Goal: Information Seeking & Learning: Learn about a topic

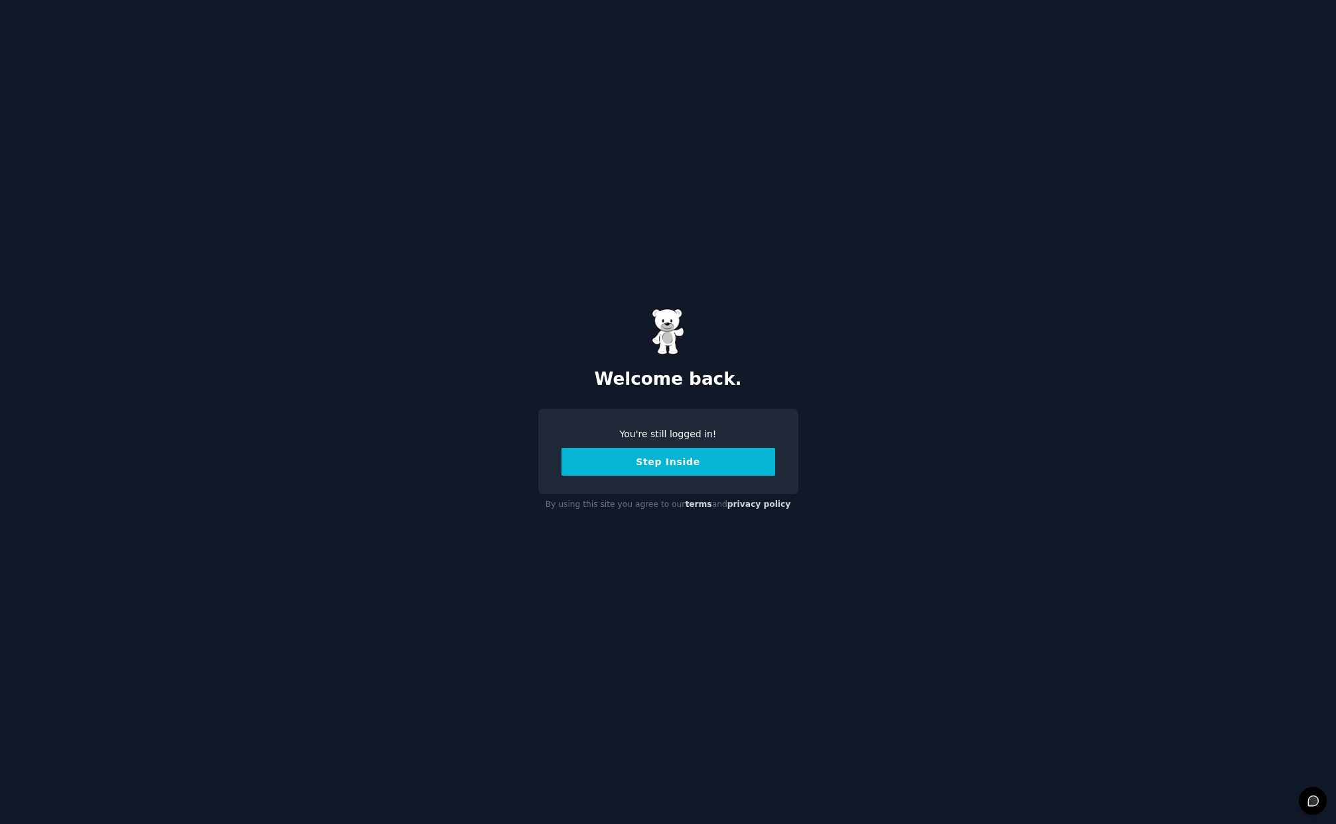
click at [677, 459] on button "Step Inside" at bounding box center [668, 462] width 214 height 28
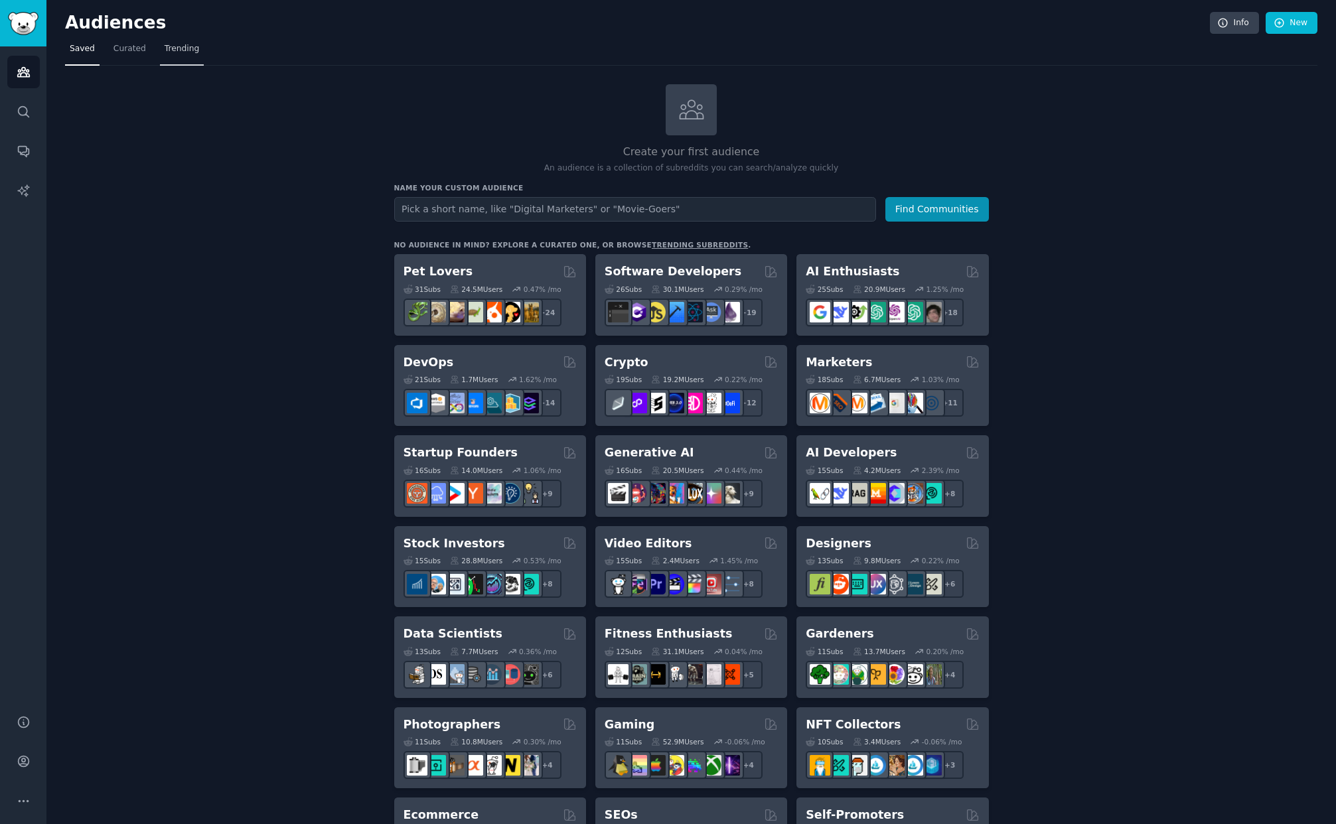
click at [187, 52] on span "Trending" at bounding box center [182, 49] width 35 height 12
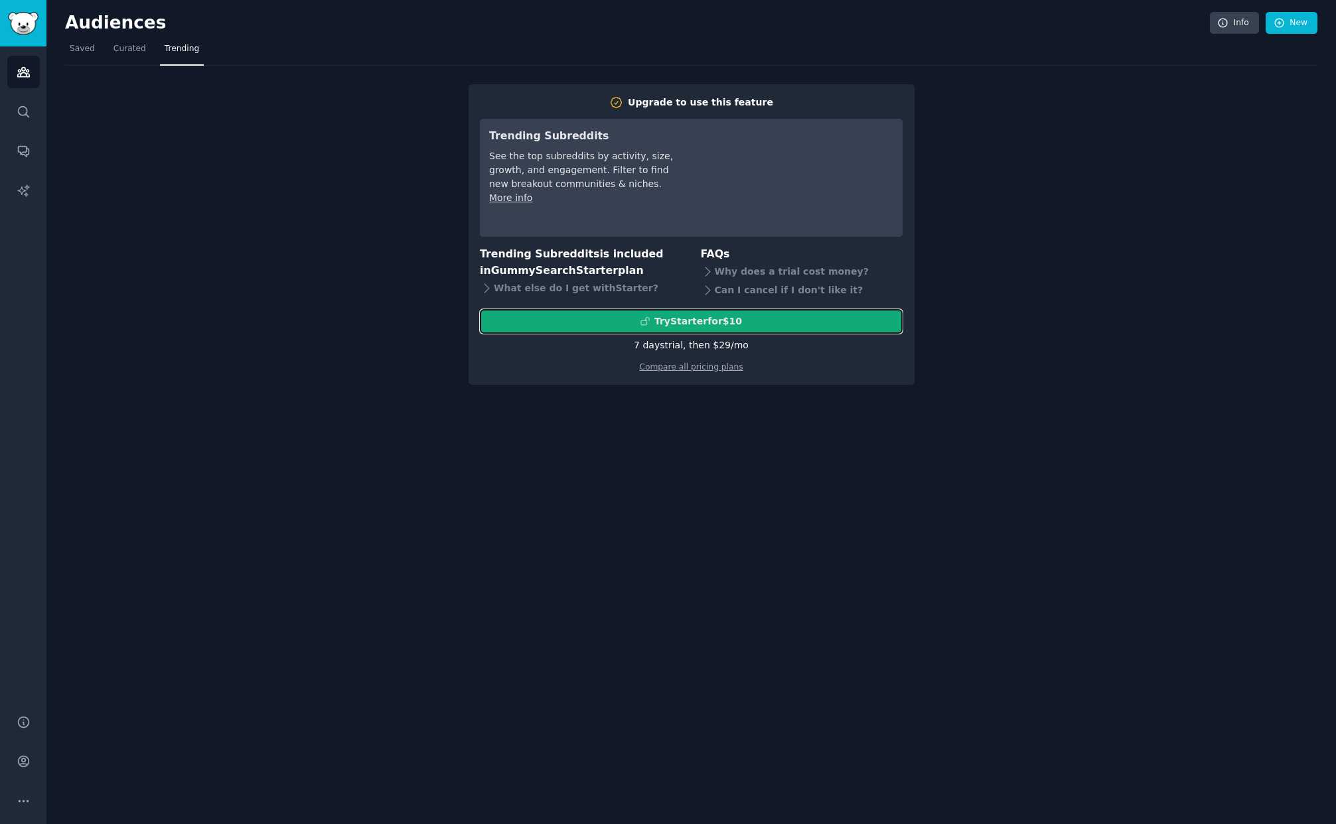
click at [660, 320] on div "Try Starter for $10" at bounding box center [698, 322] width 88 height 14
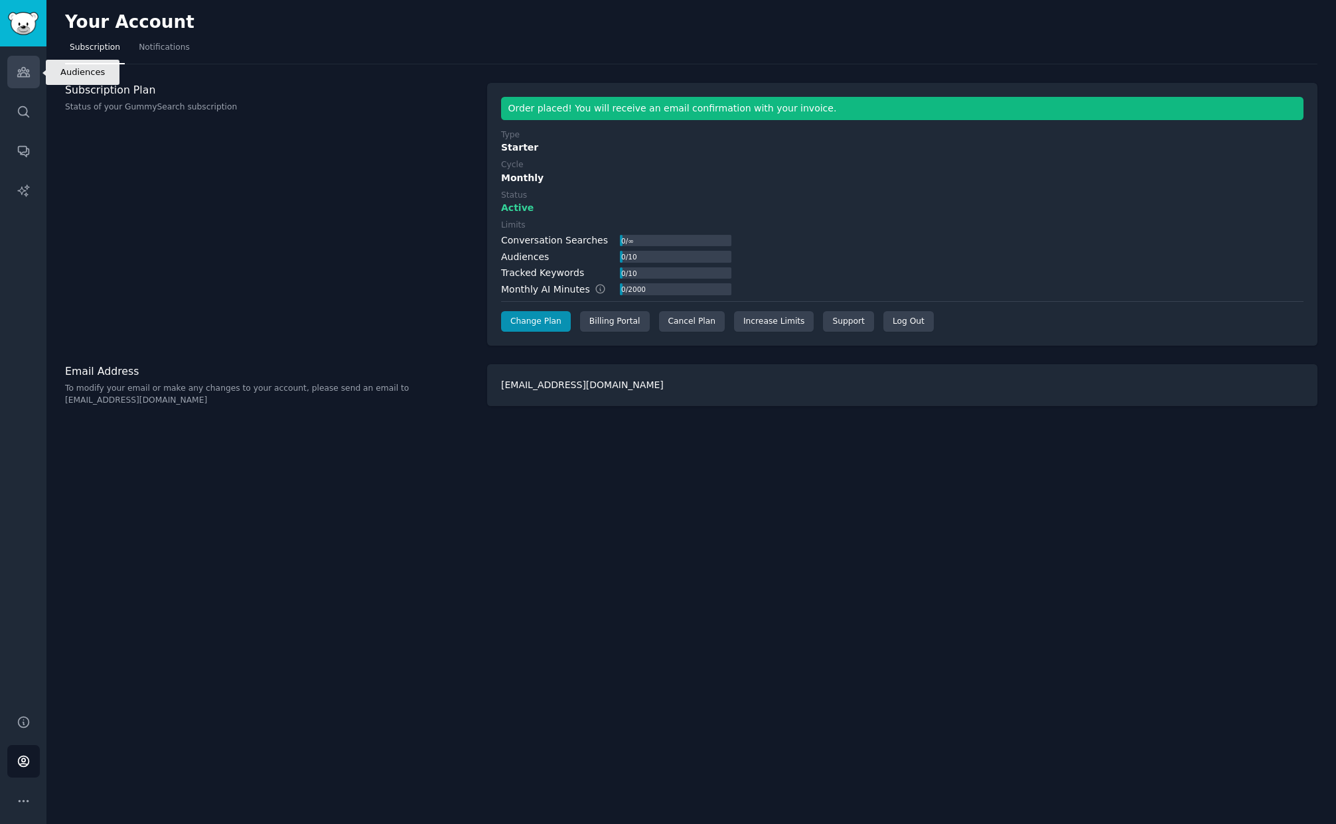
click at [30, 75] on link "Audiences" at bounding box center [23, 72] width 33 height 33
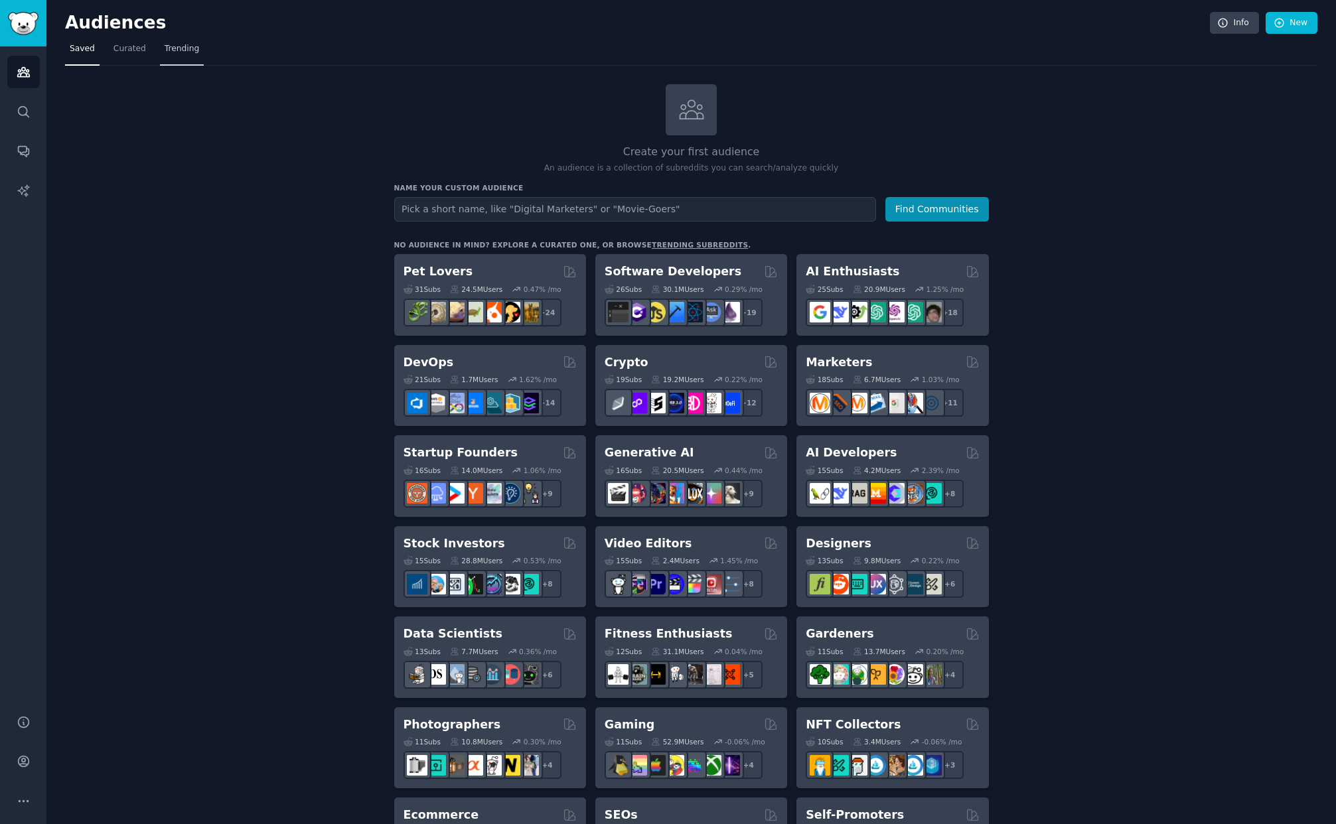
click at [178, 54] on span "Trending" at bounding box center [182, 49] width 35 height 12
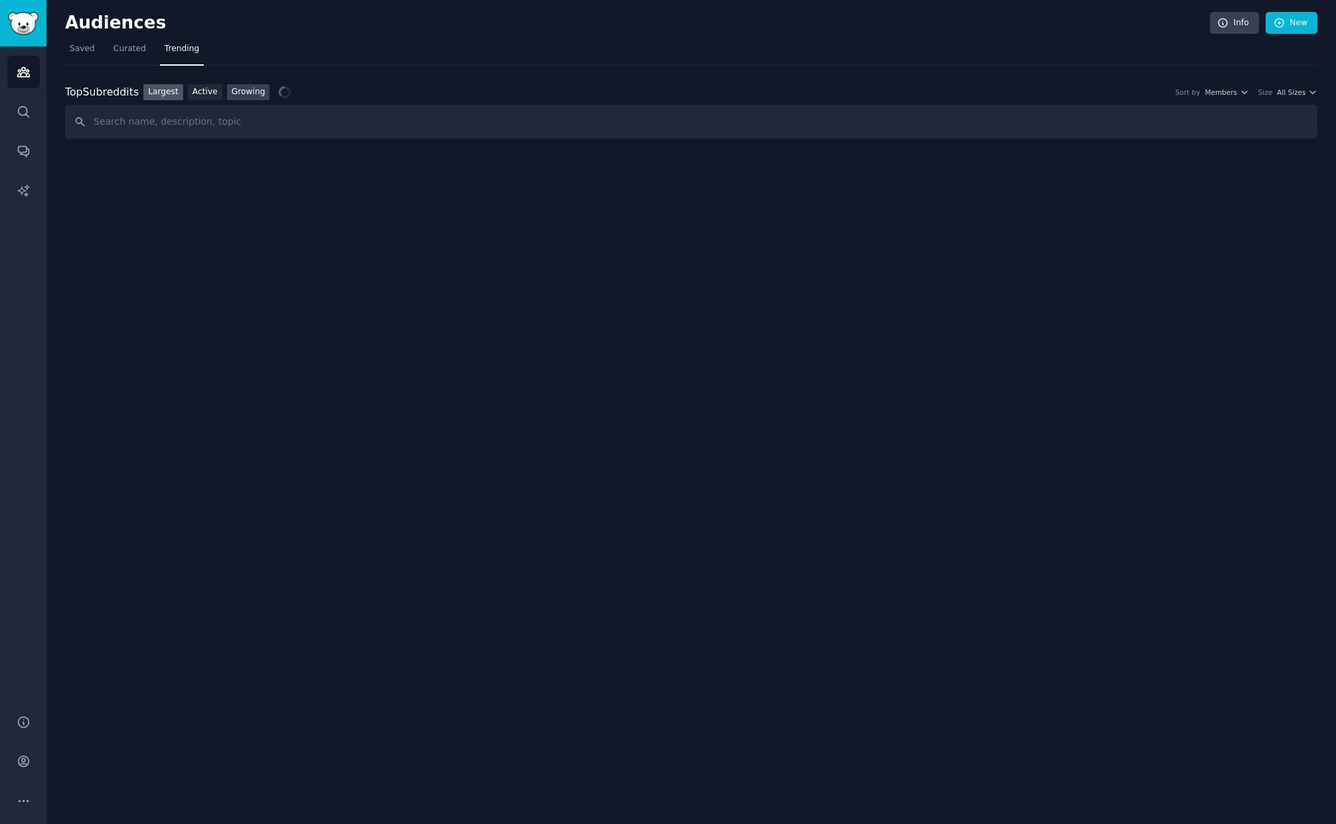
click at [255, 96] on link "Growing" at bounding box center [248, 92] width 43 height 17
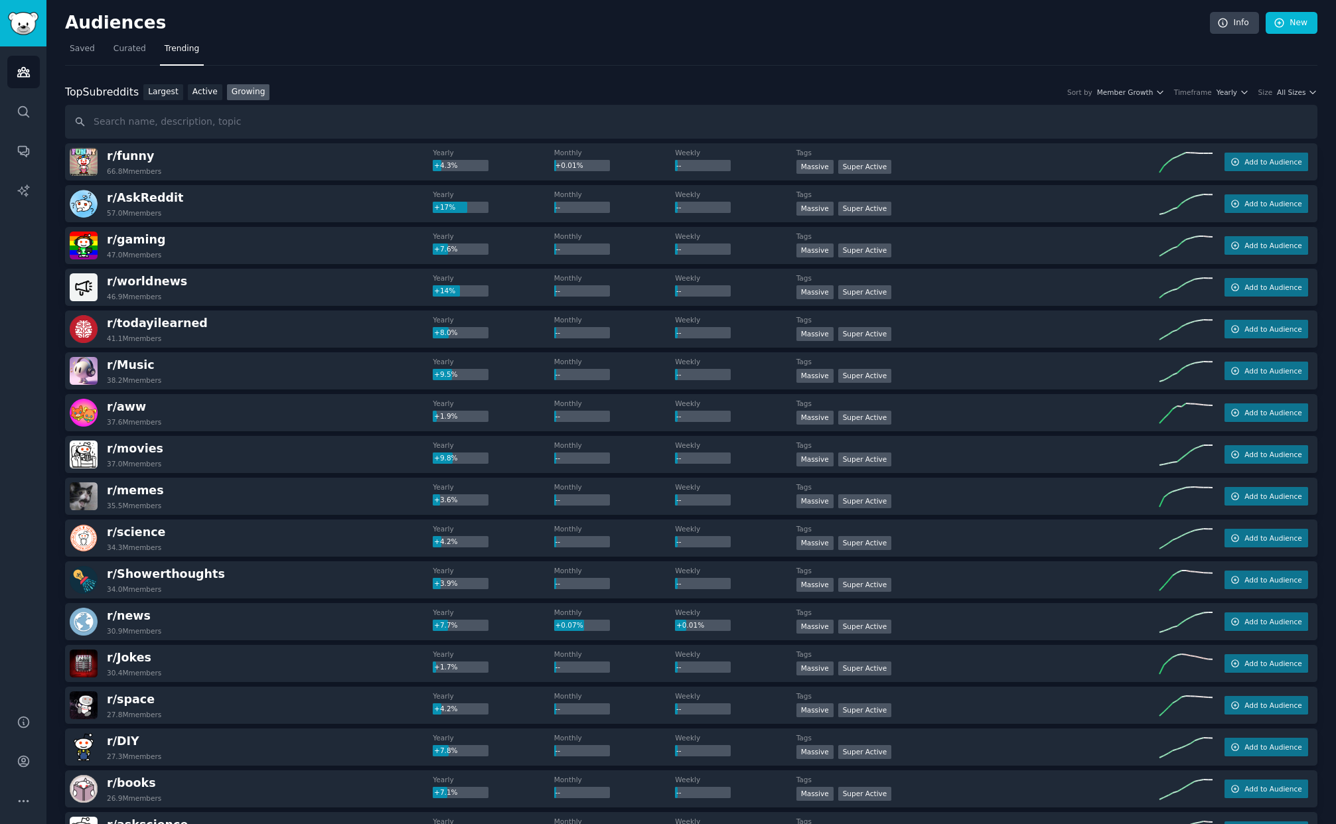
click at [250, 95] on link "Growing" at bounding box center [248, 92] width 43 height 17
click at [1230, 94] on span "Yearly" at bounding box center [1226, 92] width 21 height 9
click at [1152, 142] on p "Monthly" at bounding box center [1160, 141] width 33 height 12
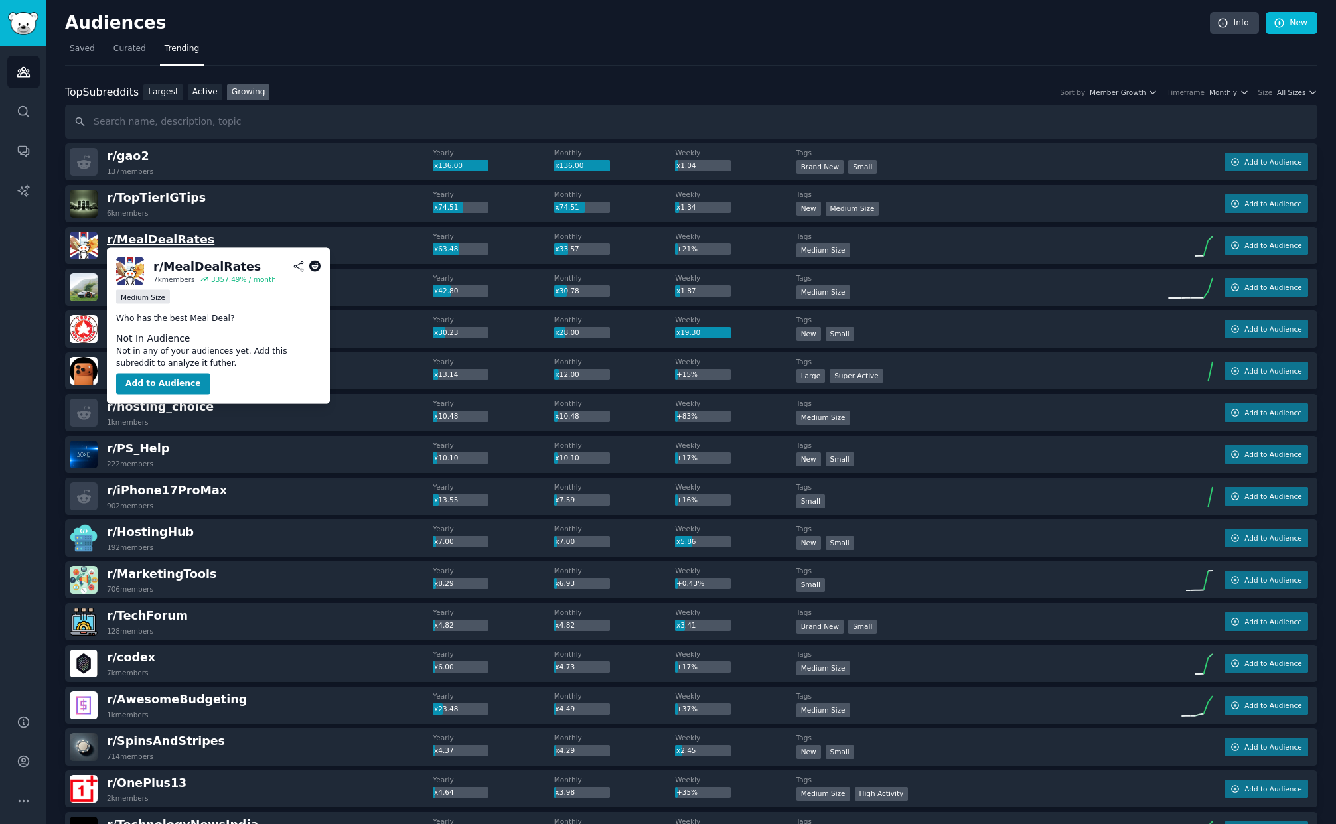
click at [156, 244] on span "r/ MealDealRates" at bounding box center [160, 239] width 107 height 13
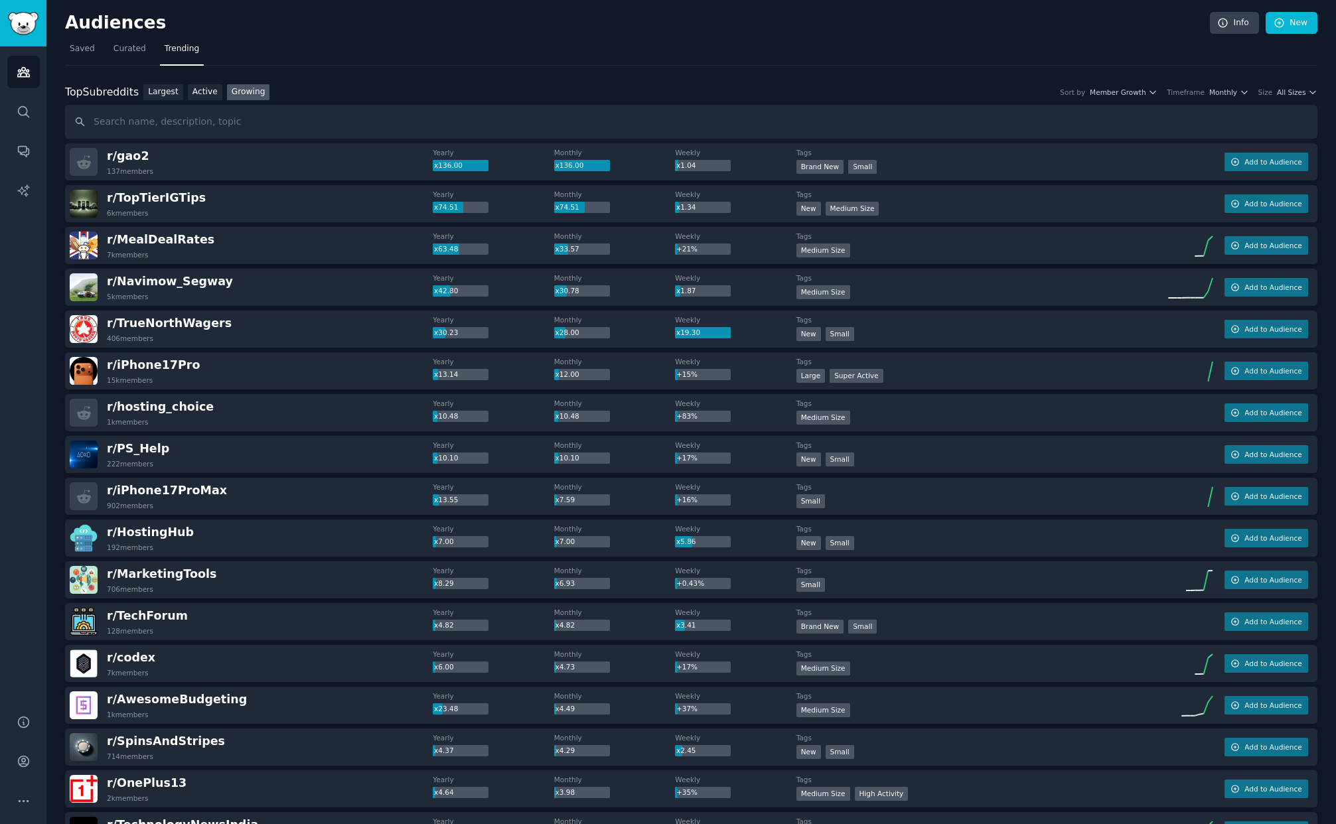
click at [93, 243] on img at bounding box center [84, 246] width 28 height 28
click at [127, 242] on span "r/ MealDealRates" at bounding box center [160, 239] width 107 height 13
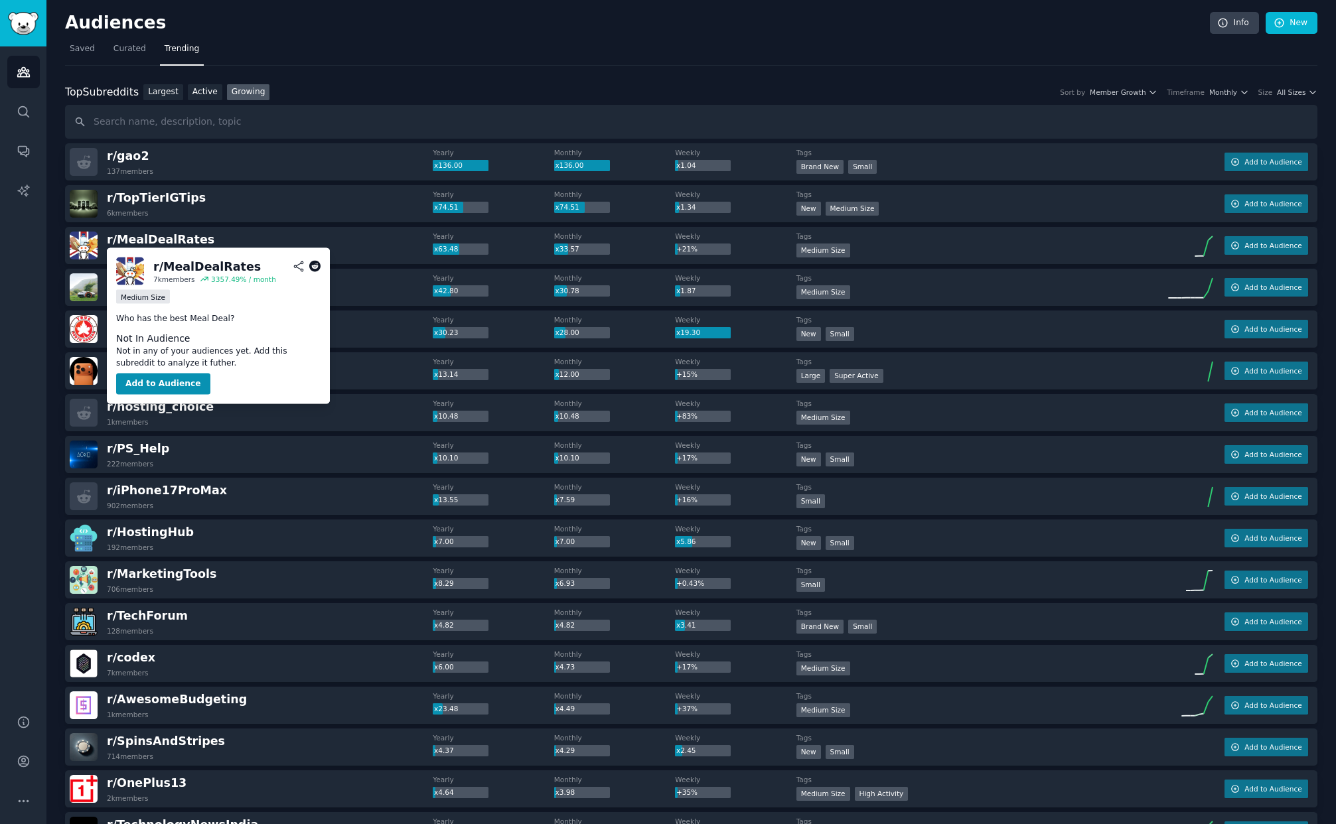
drag, startPoint x: 178, startPoint y: 265, endPoint x: 155, endPoint y: 293, distance: 35.9
click at [178, 264] on div "r/ MealDealRates" at bounding box center [206, 266] width 107 height 17
click at [189, 267] on div "r/ MealDealRates" at bounding box center [206, 266] width 107 height 17
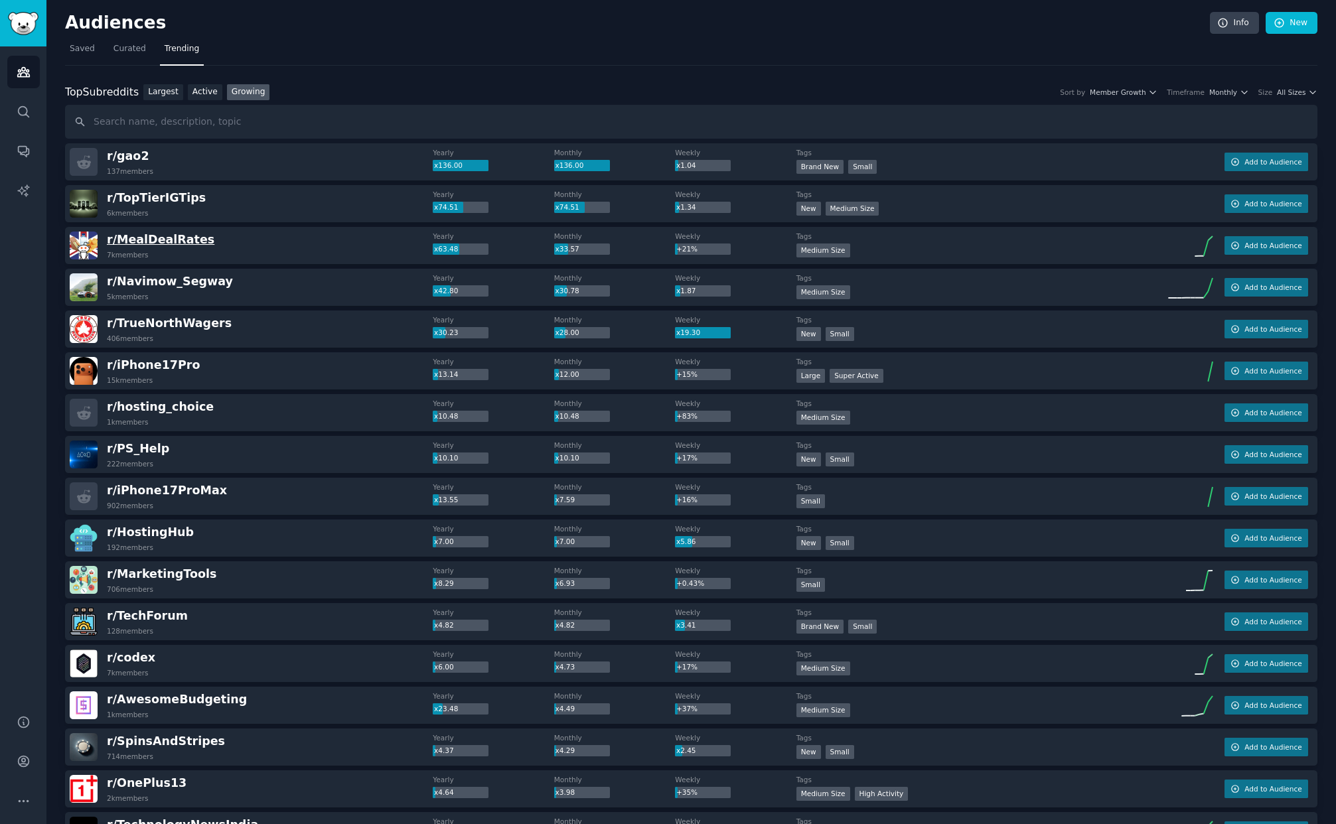
click at [117, 236] on span "r/ MealDealRates" at bounding box center [160, 239] width 107 height 13
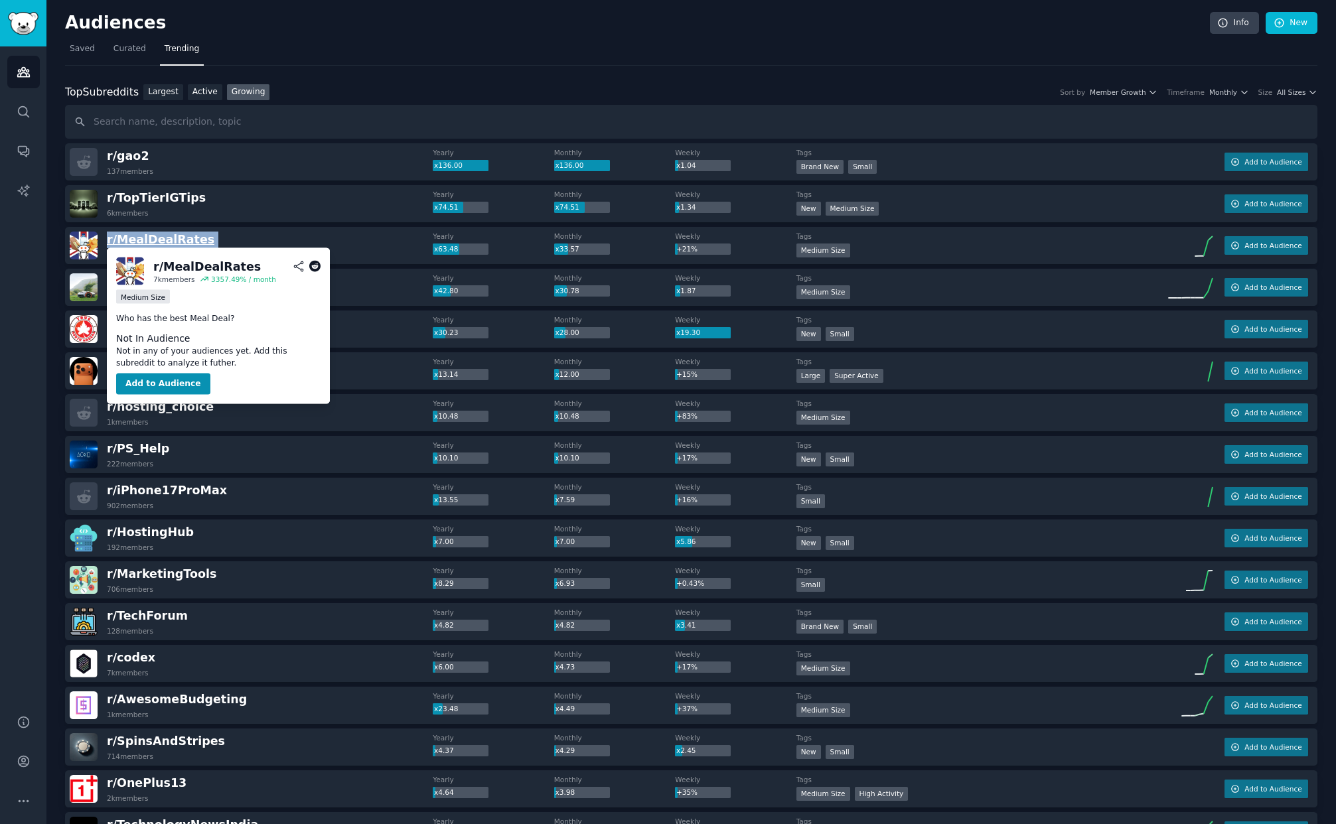
click at [117, 236] on span "r/ MealDealRates" at bounding box center [160, 239] width 107 height 13
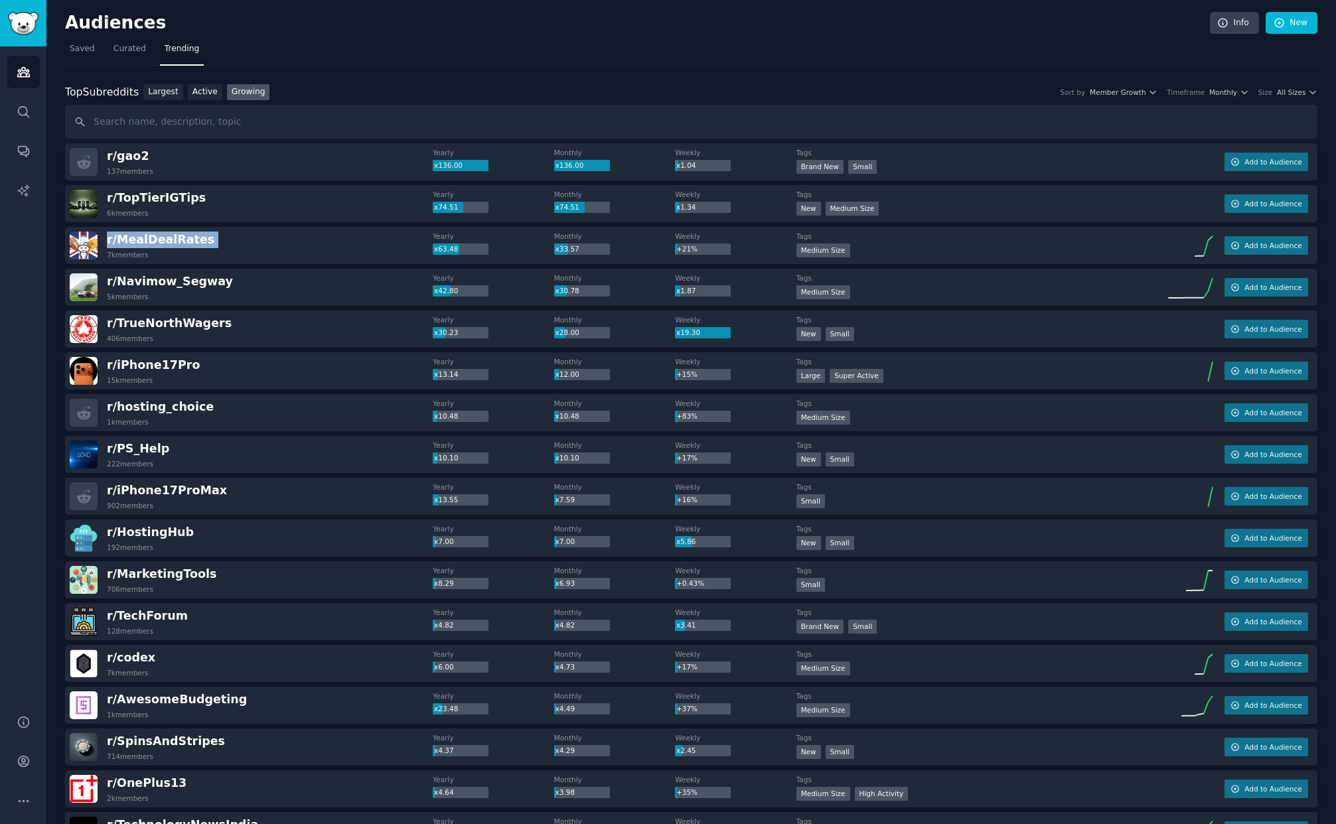
copy div "r/ MealDealRates"
click at [262, 332] on div "r/ TrueNorthWagers 406 members" at bounding box center [251, 329] width 363 height 28
drag, startPoint x: 177, startPoint y: 451, endPoint x: 103, endPoint y: 450, distance: 74.3
click at [103, 450] on div "r/ PS_Help 222 members" at bounding box center [251, 455] width 363 height 28
copy span "r/ PS_Help"
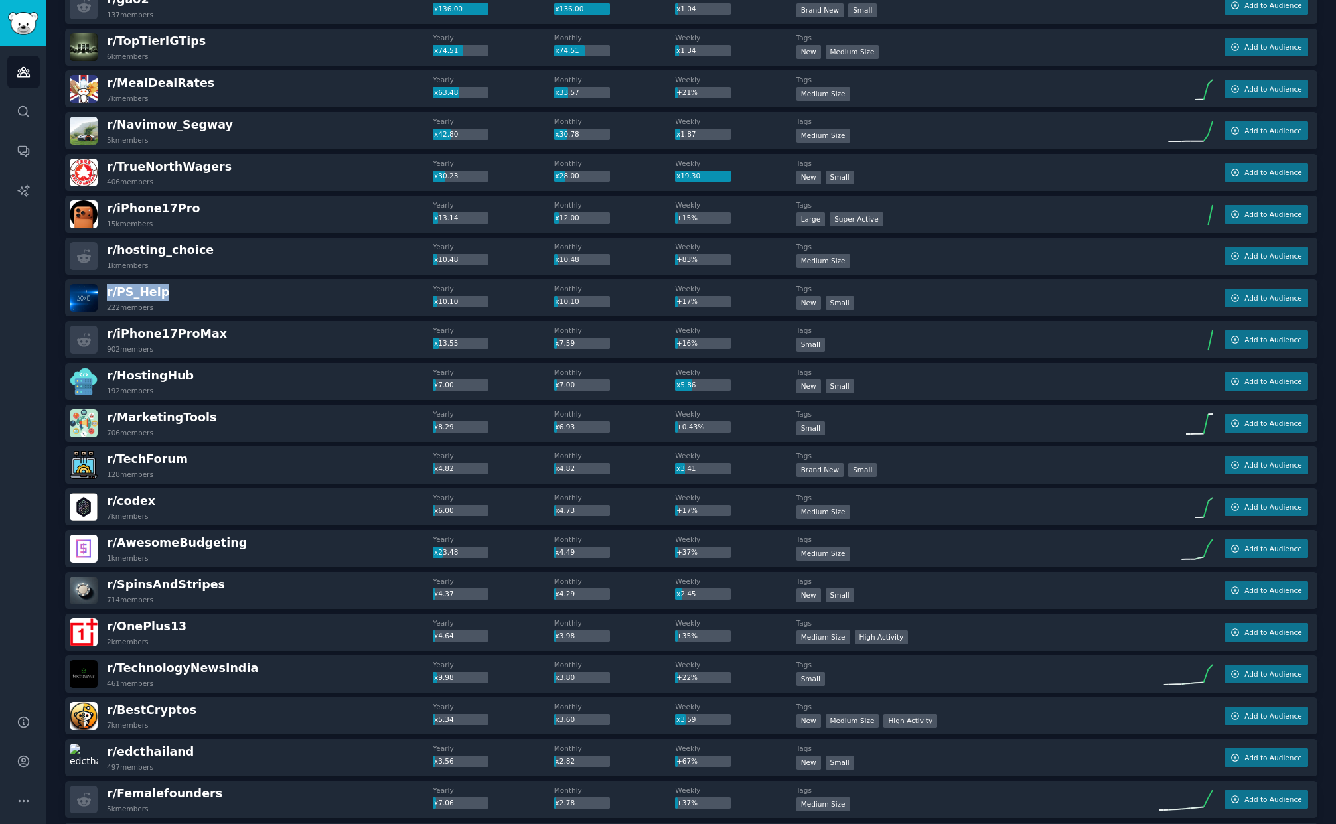
scroll to position [157, 0]
drag, startPoint x: 208, startPoint y: 419, endPoint x: 89, endPoint y: 421, distance: 119.5
click at [89, 421] on div "r/ MarketingTools 706 members" at bounding box center [251, 423] width 363 height 28
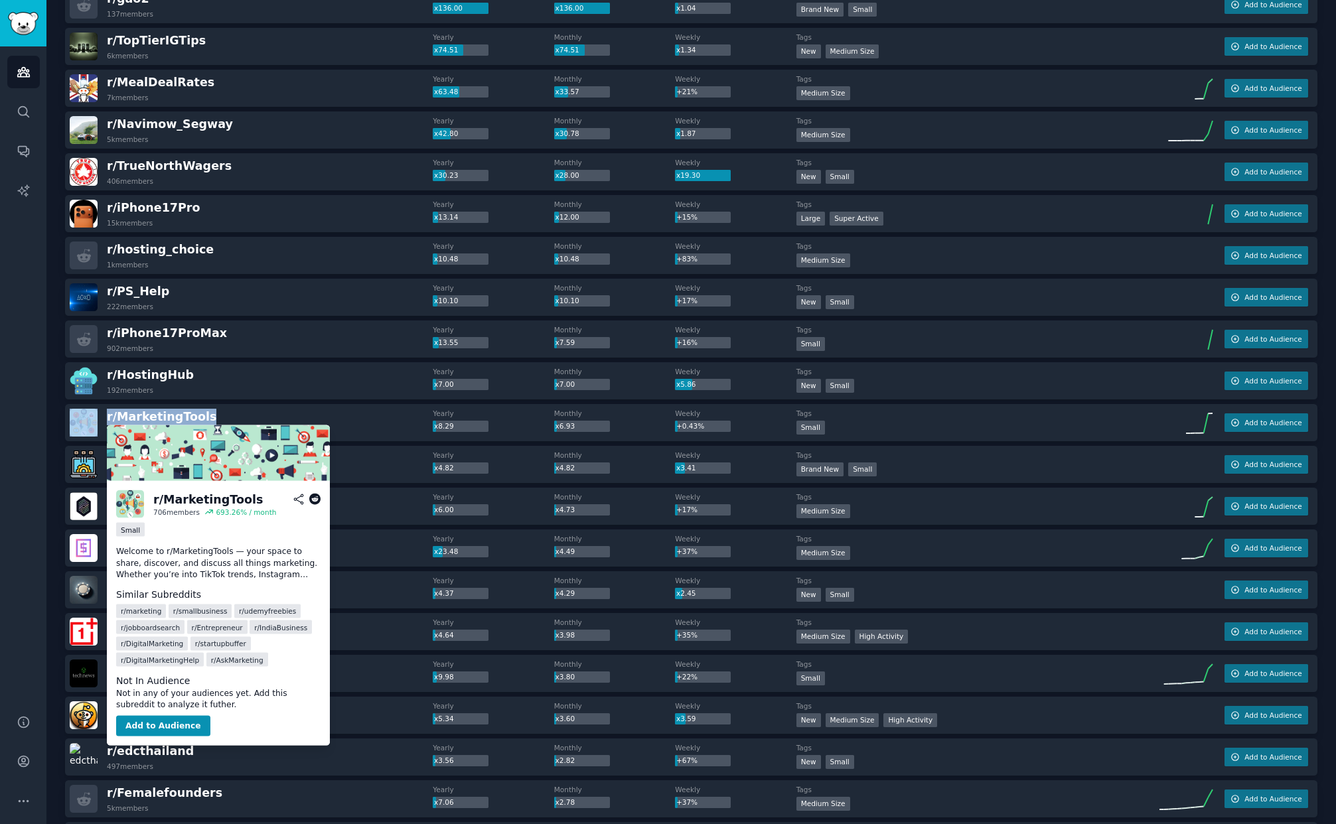
copy div "r/ MarketingTools"
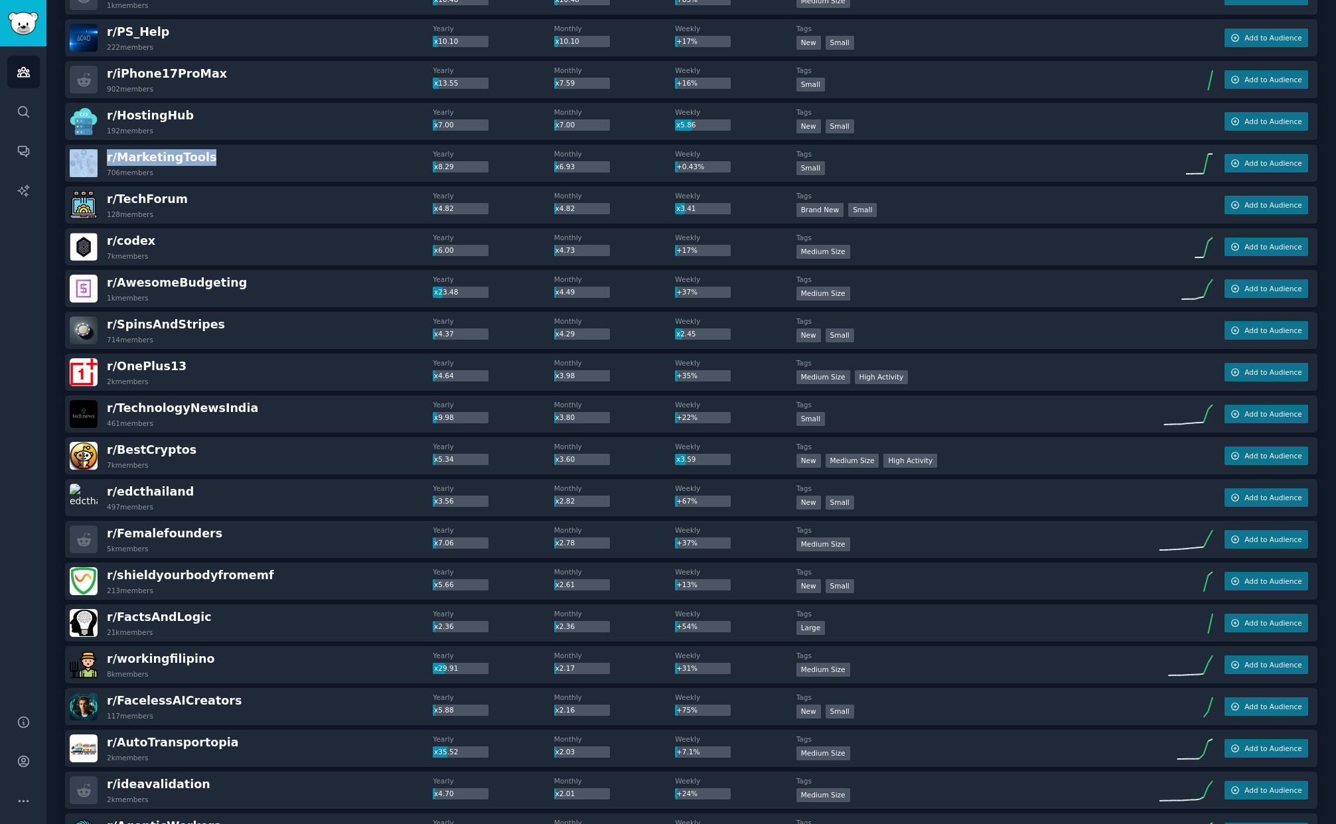
scroll to position [421, 0]
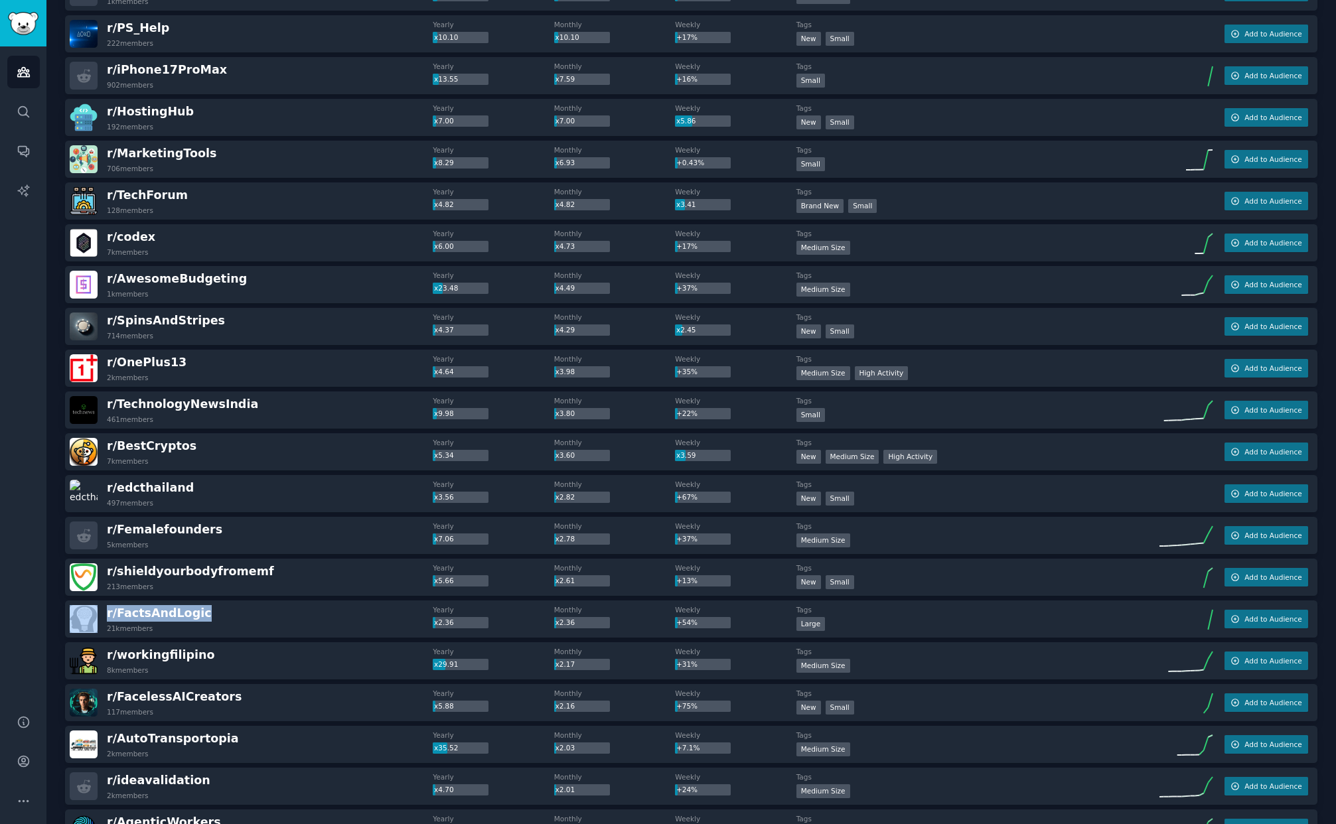
drag, startPoint x: 204, startPoint y: 612, endPoint x: 85, endPoint y: 608, distance: 118.8
click at [84, 609] on div "r/ FactsAndLogic 21k members" at bounding box center [251, 619] width 363 height 28
copy div "r/ FactsAndLogic"
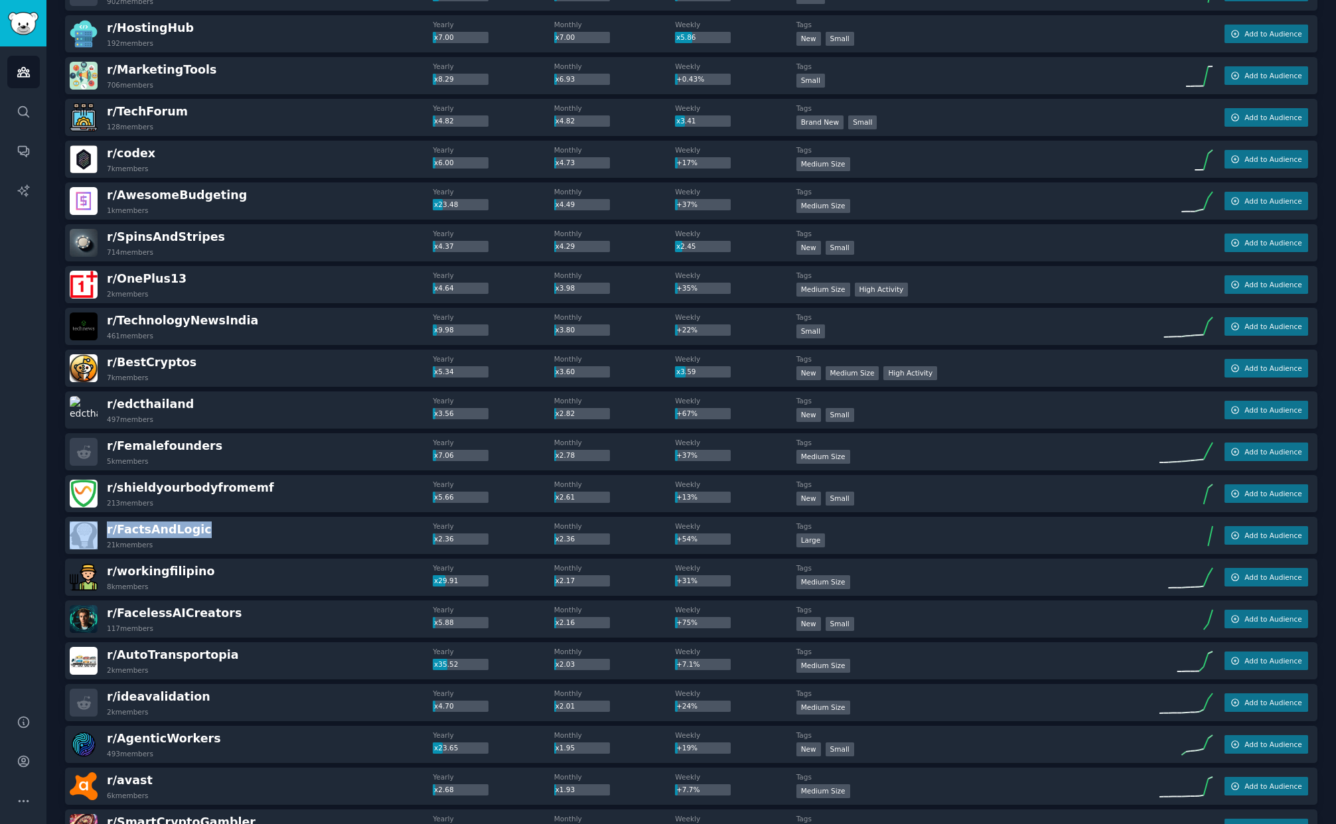
scroll to position [558, 0]
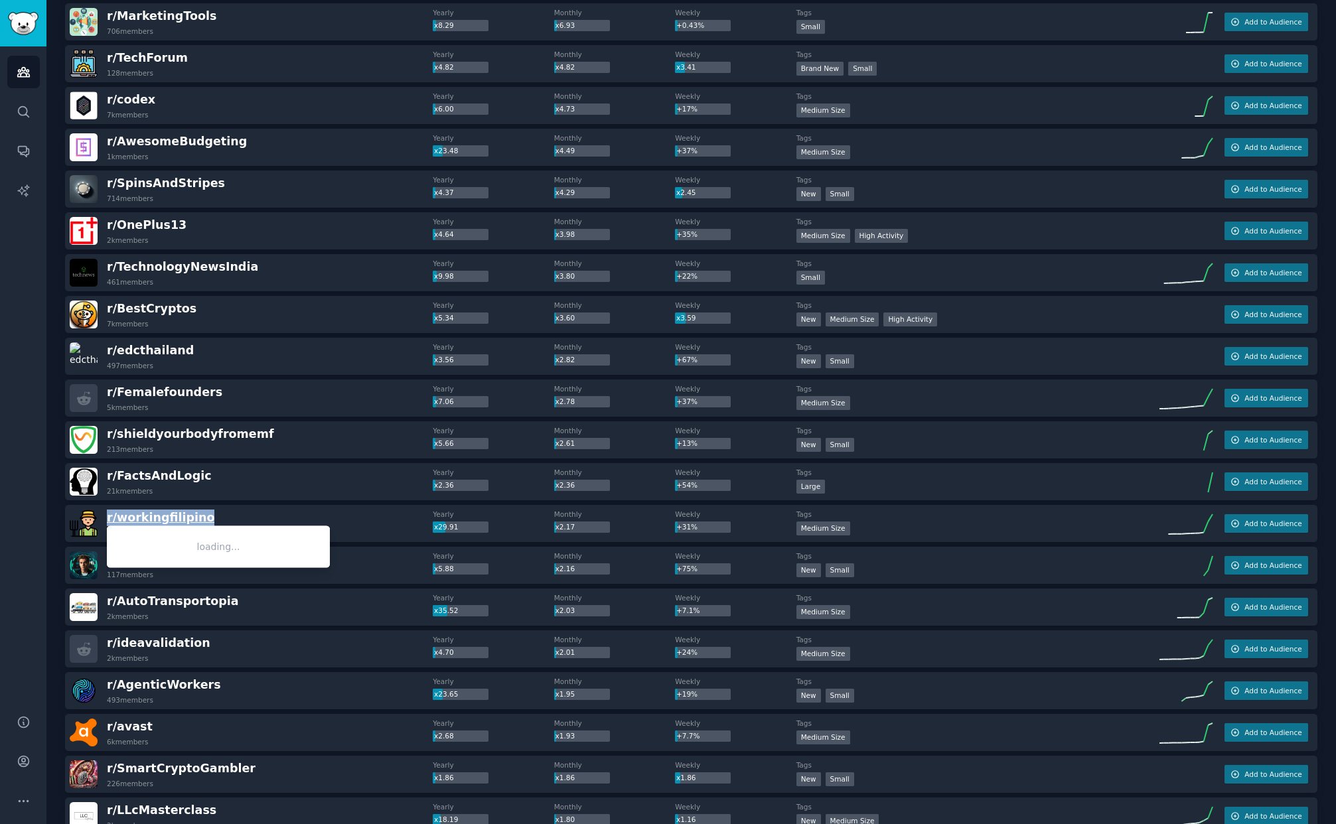
drag, startPoint x: 214, startPoint y: 520, endPoint x: 108, endPoint y: 520, distance: 105.5
click at [108, 520] on div "r/ workingfilipino 8k members" at bounding box center [251, 524] width 363 height 28
copy span "r/ workingfilipino"
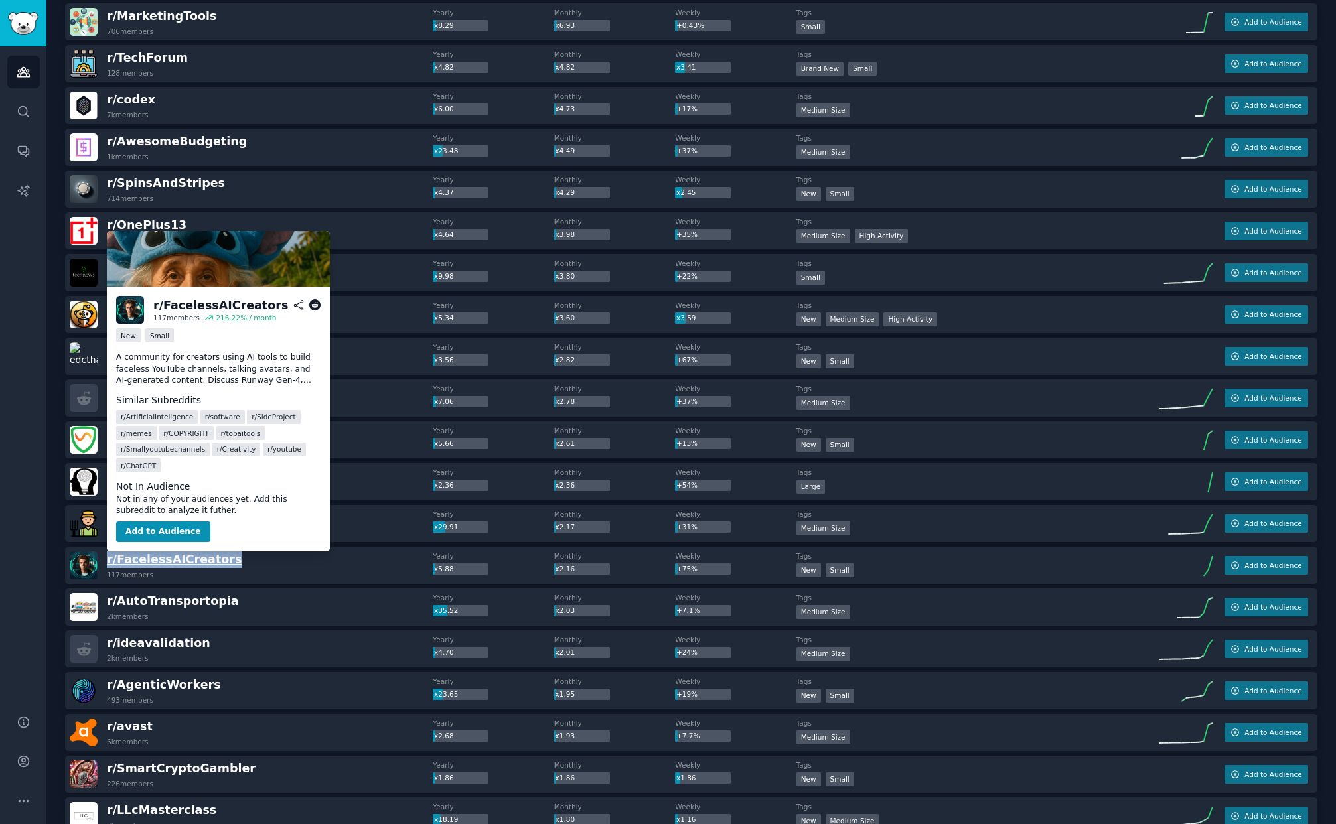
drag, startPoint x: 241, startPoint y: 551, endPoint x: 219, endPoint y: 558, distance: 23.1
click at [219, 558] on div "r/ FacelessAICreators 117 members Yearly x5.88 Monthly x2.16 Weekly +75% Tags N…" at bounding box center [691, 565] width 1252 height 37
copy span "r/ FacelessAICreators"
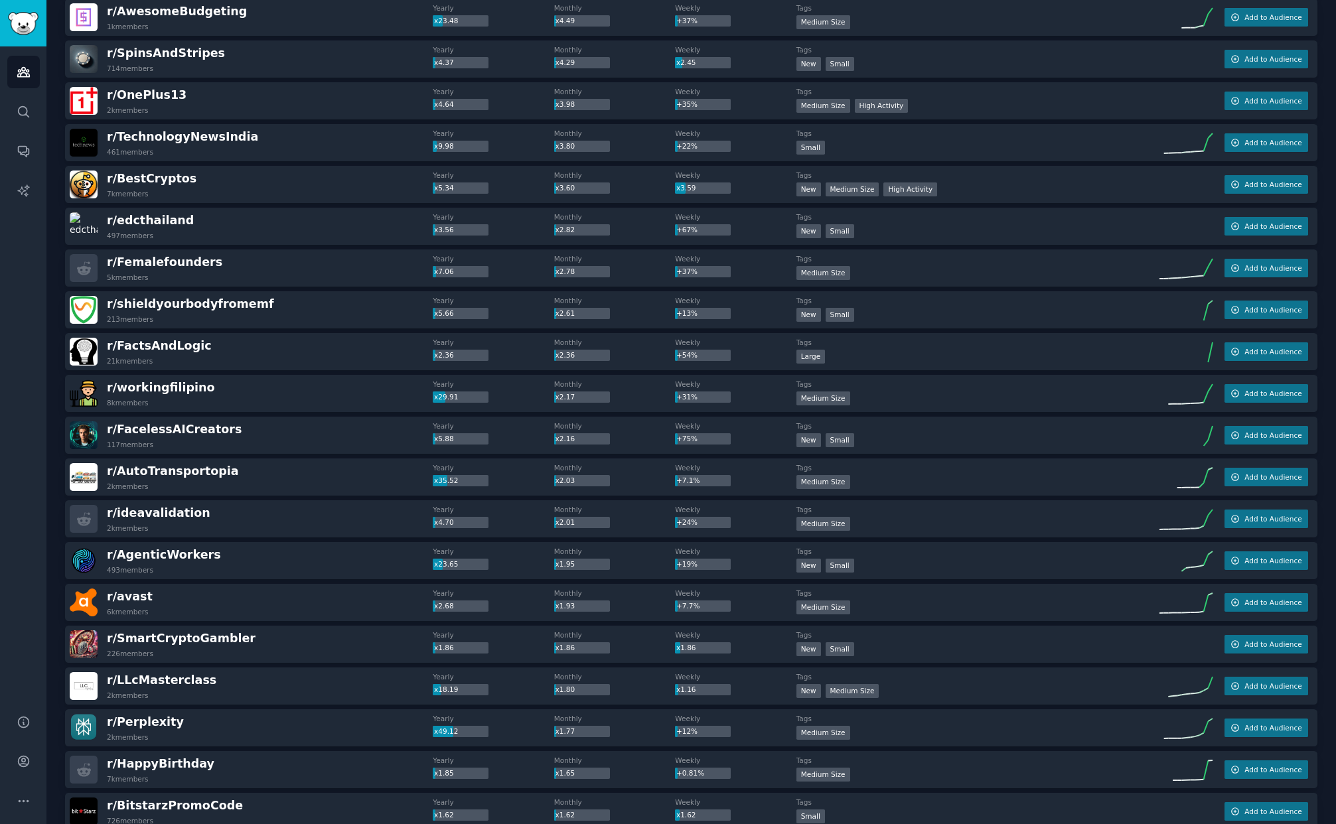
click at [322, 642] on div "r/ SmartCryptoGambler 226 members" at bounding box center [251, 644] width 363 height 28
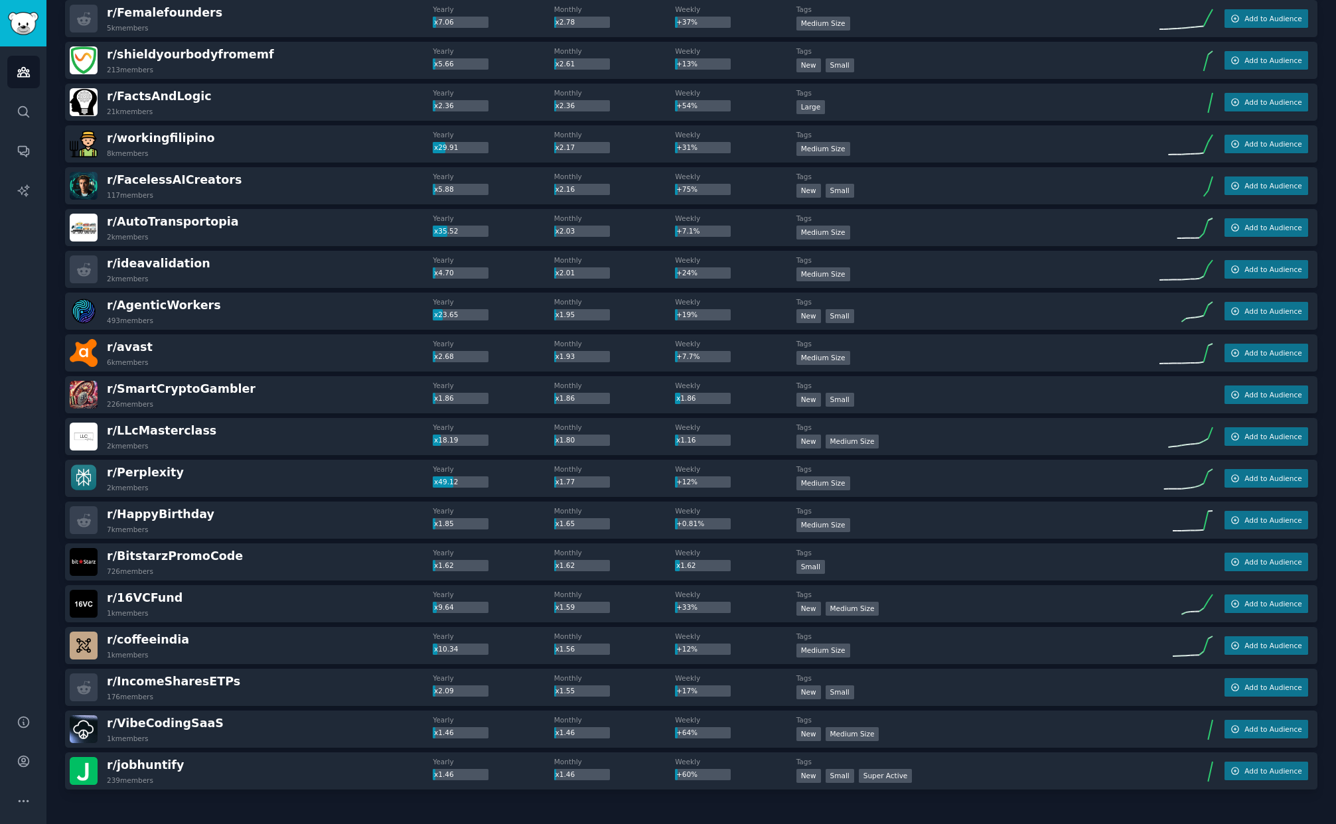
scroll to position [940, 0]
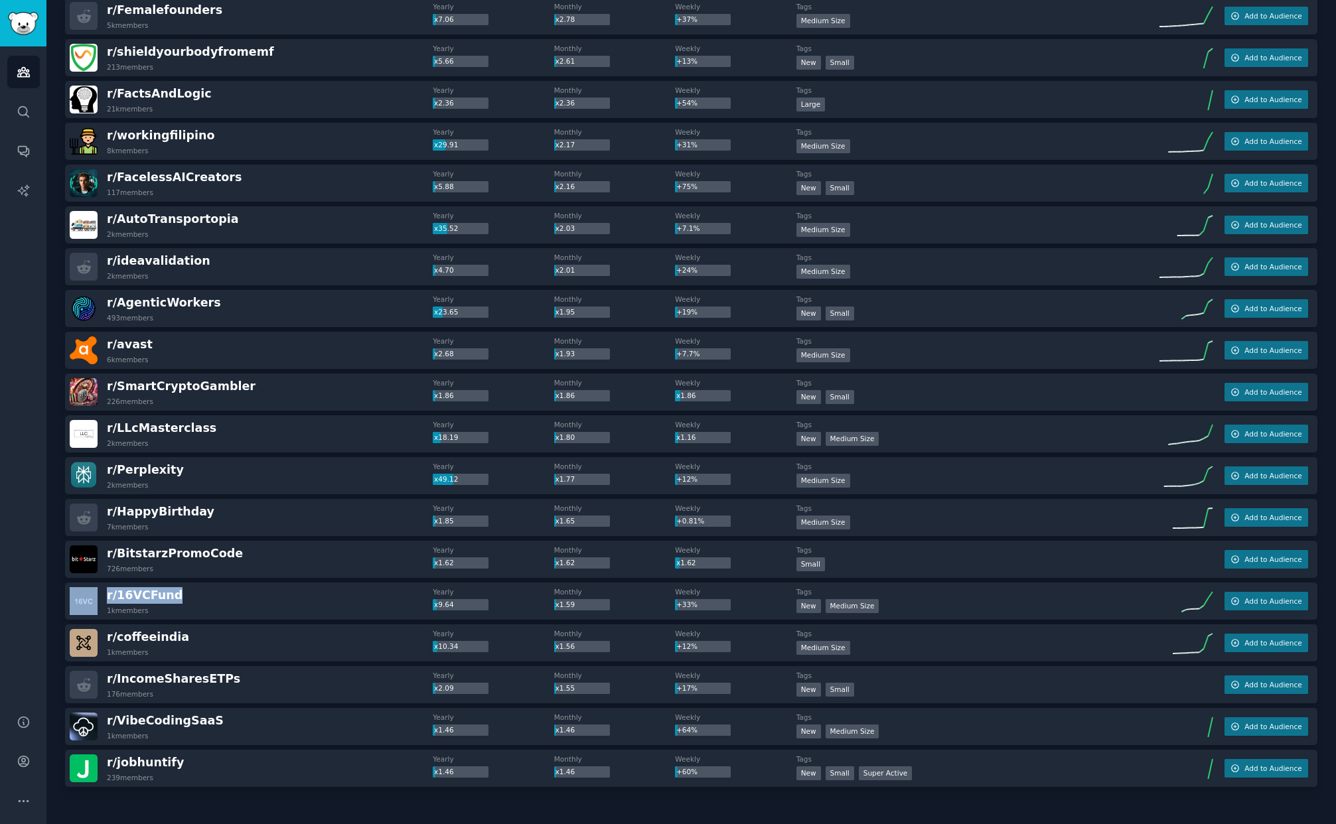
drag, startPoint x: 184, startPoint y: 602, endPoint x: 96, endPoint y: 602, distance: 88.9
click at [96, 602] on div "r/ 16VCFund 1k members" at bounding box center [251, 601] width 363 height 28
copy div "r/ 16VCFund"
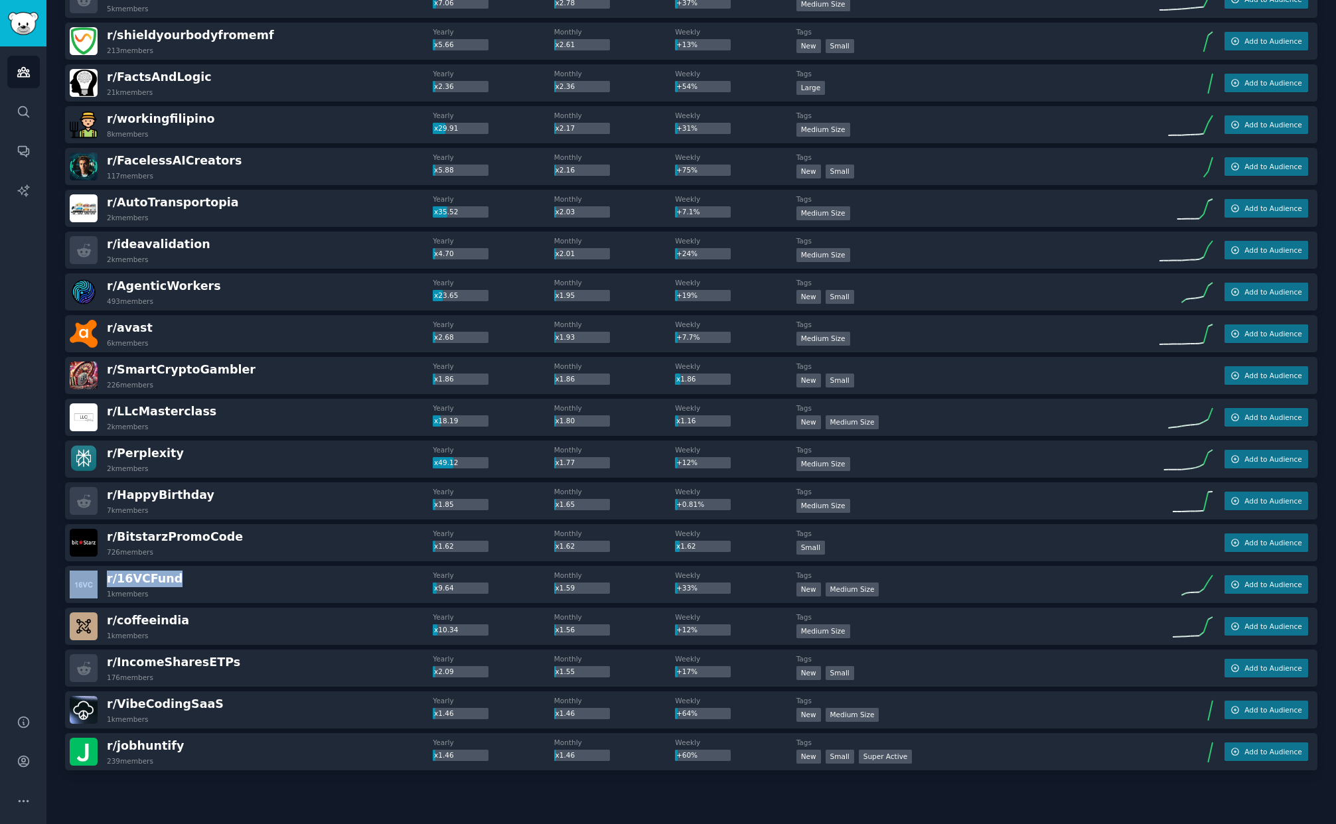
scroll to position [996, 0]
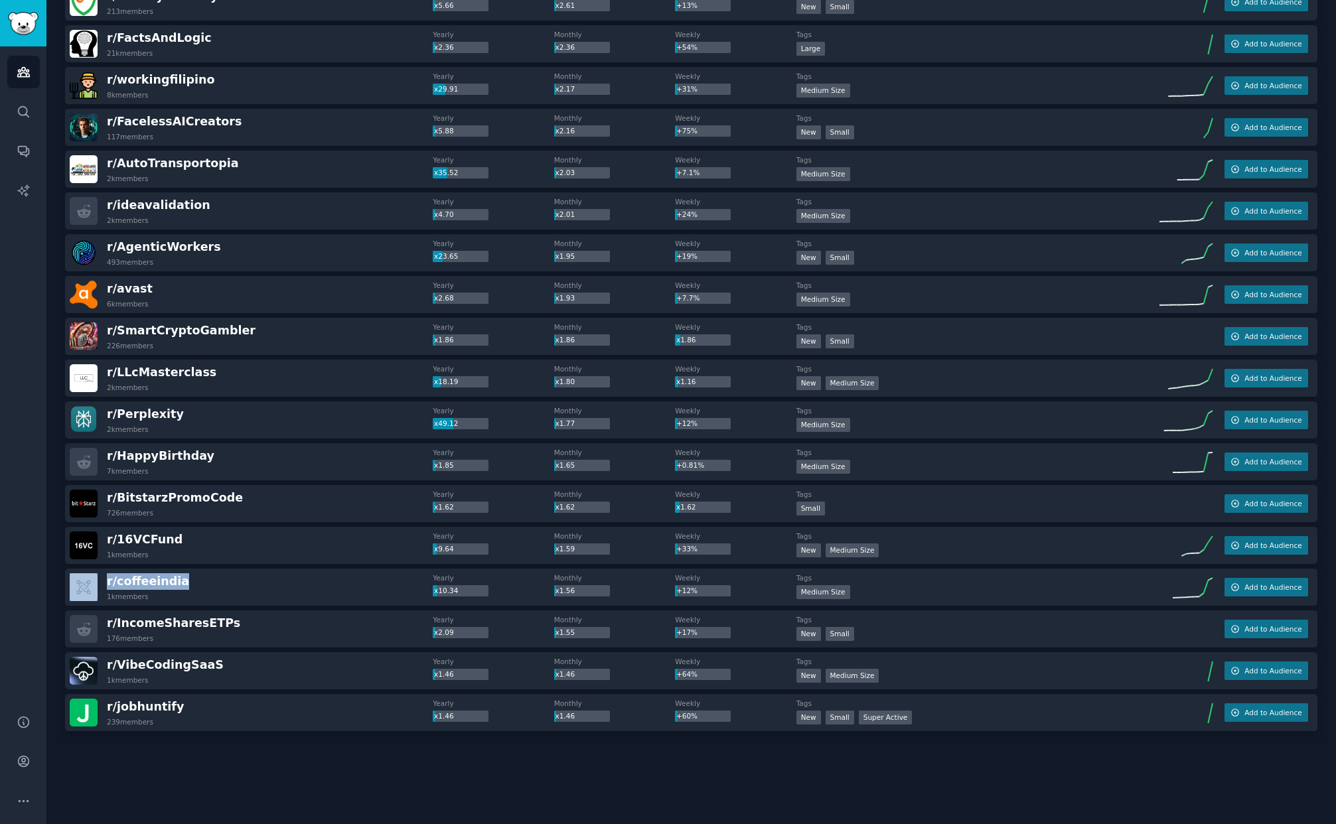
drag, startPoint x: 182, startPoint y: 585, endPoint x: 82, endPoint y: 583, distance: 100.2
click at [82, 583] on div "r/ coffeeindia 1k members" at bounding box center [251, 587] width 363 height 28
click at [258, 776] on div at bounding box center [691, 768] width 1252 height 74
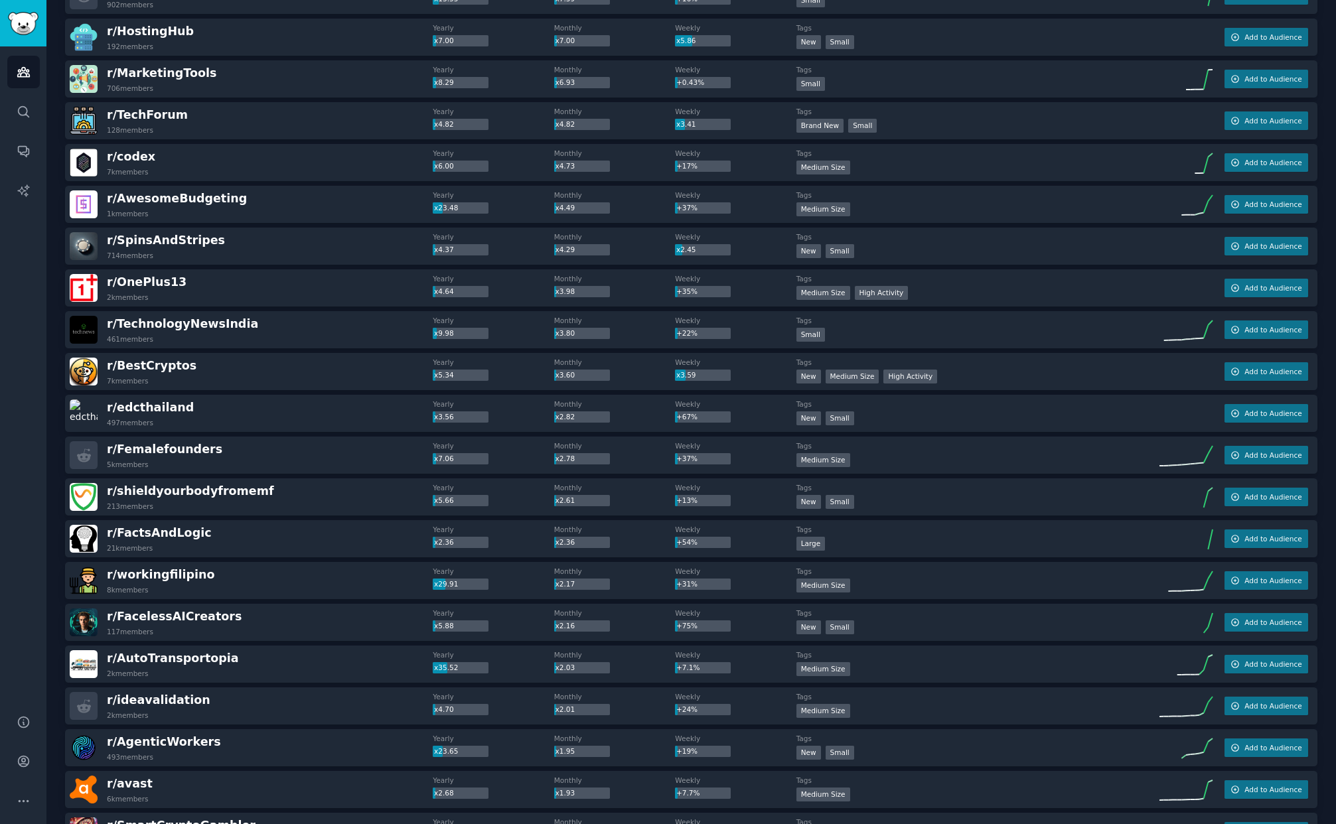
scroll to position [0, 0]
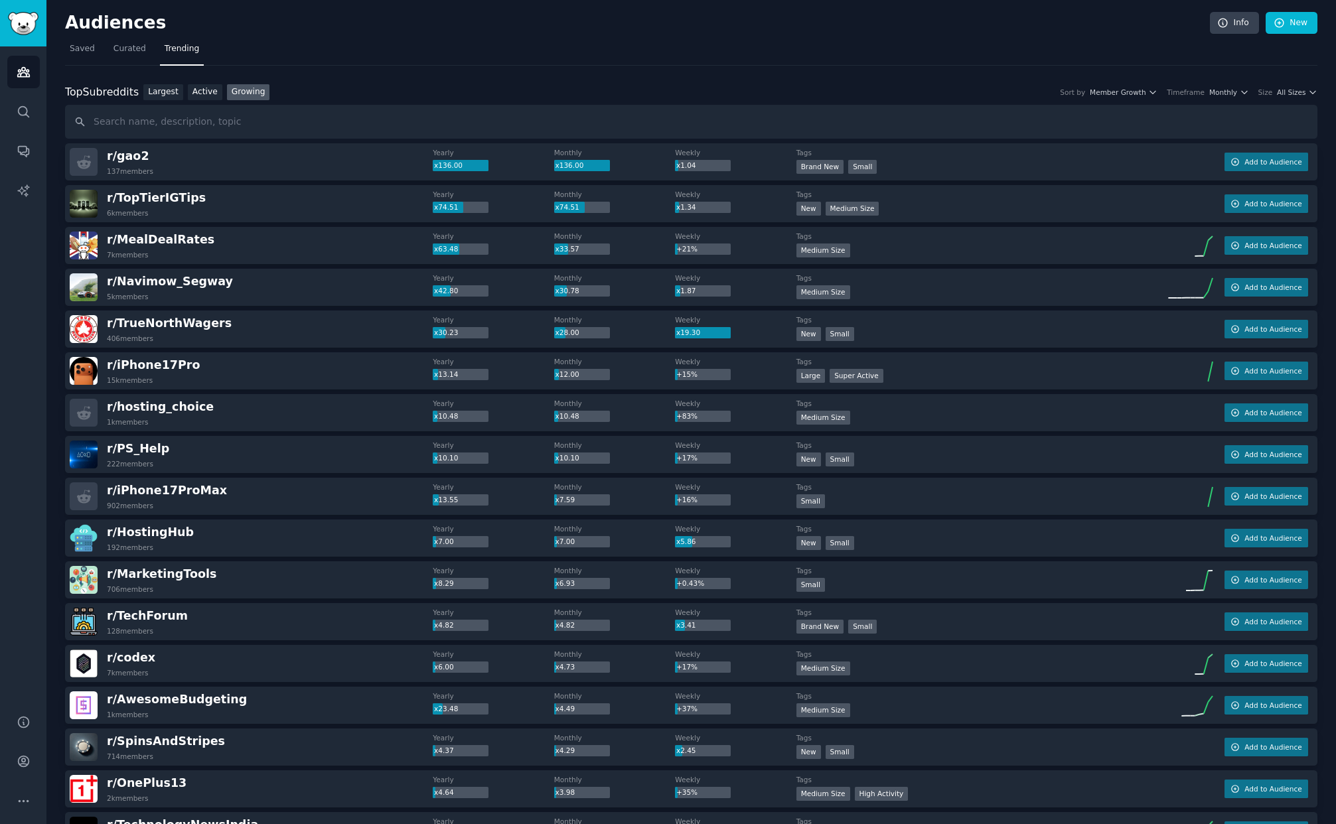
click at [1221, 98] on div "Top Subreddits Top Subreddits Largest Active Growing Sort by Member Growth Time…" at bounding box center [691, 92] width 1252 height 17
click at [1221, 94] on span "Monthly" at bounding box center [1223, 92] width 28 height 9
click at [1168, 111] on div "Yearly" at bounding box center [1182, 117] width 123 height 23
click at [1287, 93] on span "All Sizes" at bounding box center [1291, 92] width 29 height 9
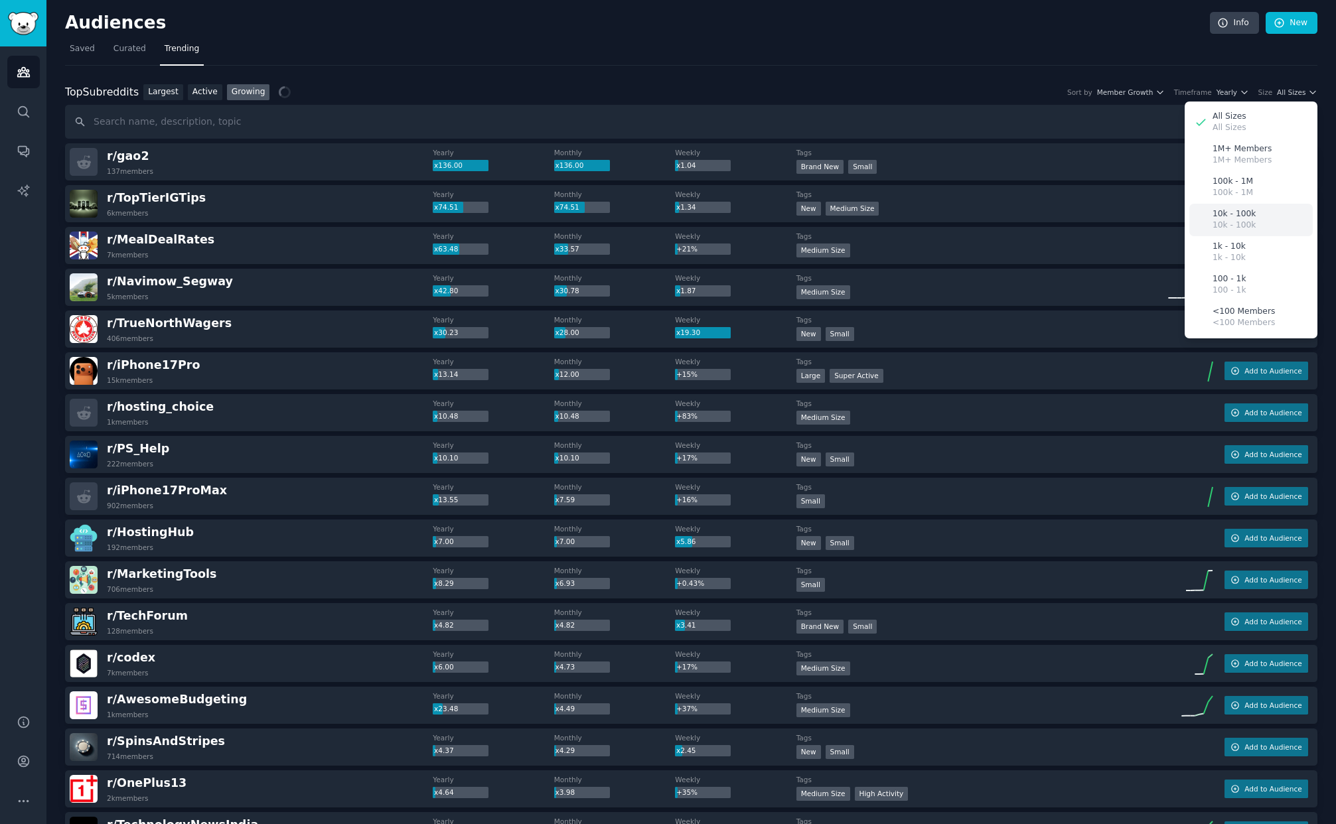
click at [1247, 212] on p "10k - 100k" at bounding box center [1233, 214] width 43 height 12
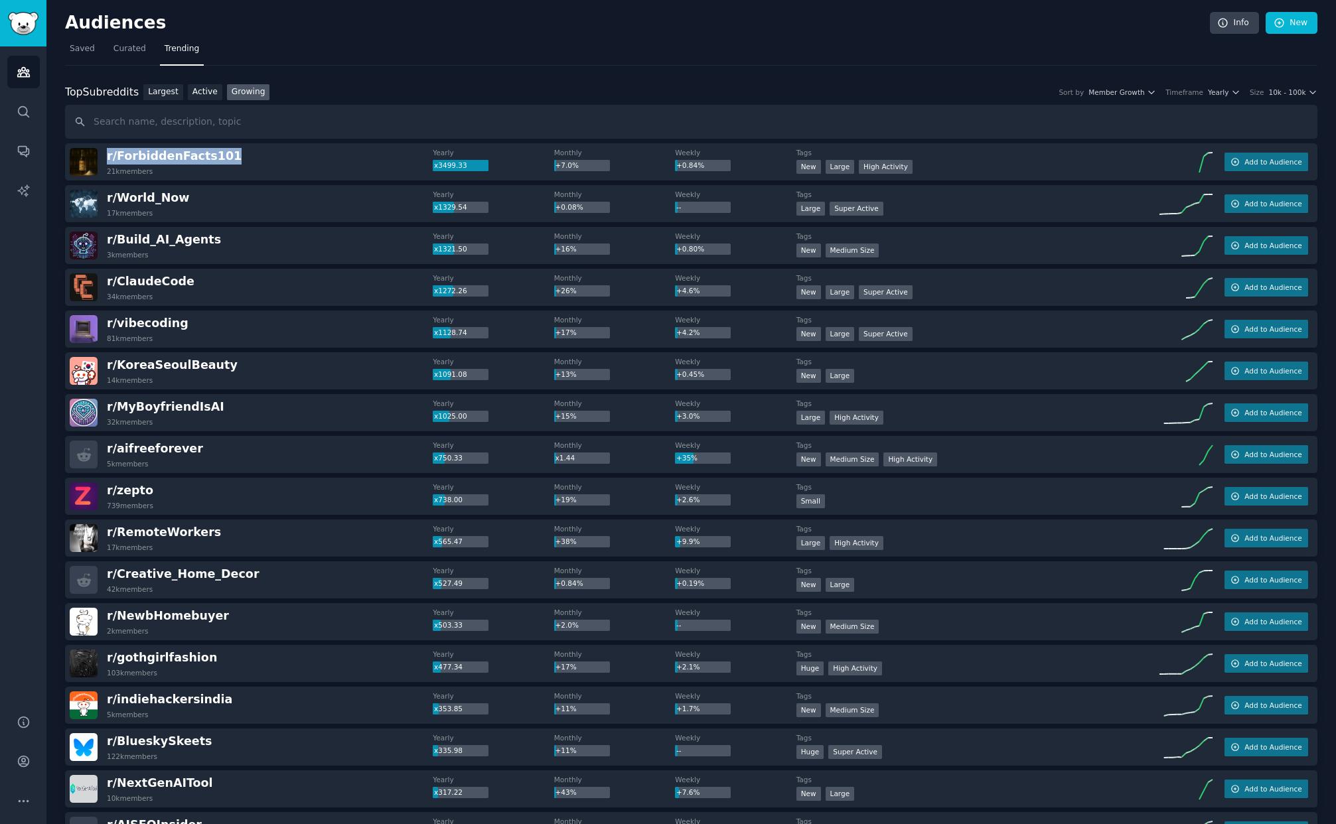
drag, startPoint x: 249, startPoint y: 159, endPoint x: 104, endPoint y: 157, distance: 145.3
click at [104, 157] on div "r/ ForbiddenFacts101 21k members" at bounding box center [251, 162] width 363 height 28
copy span "r/ ForbiddenFacts101"
